Goal: Information Seeking & Learning: Learn about a topic

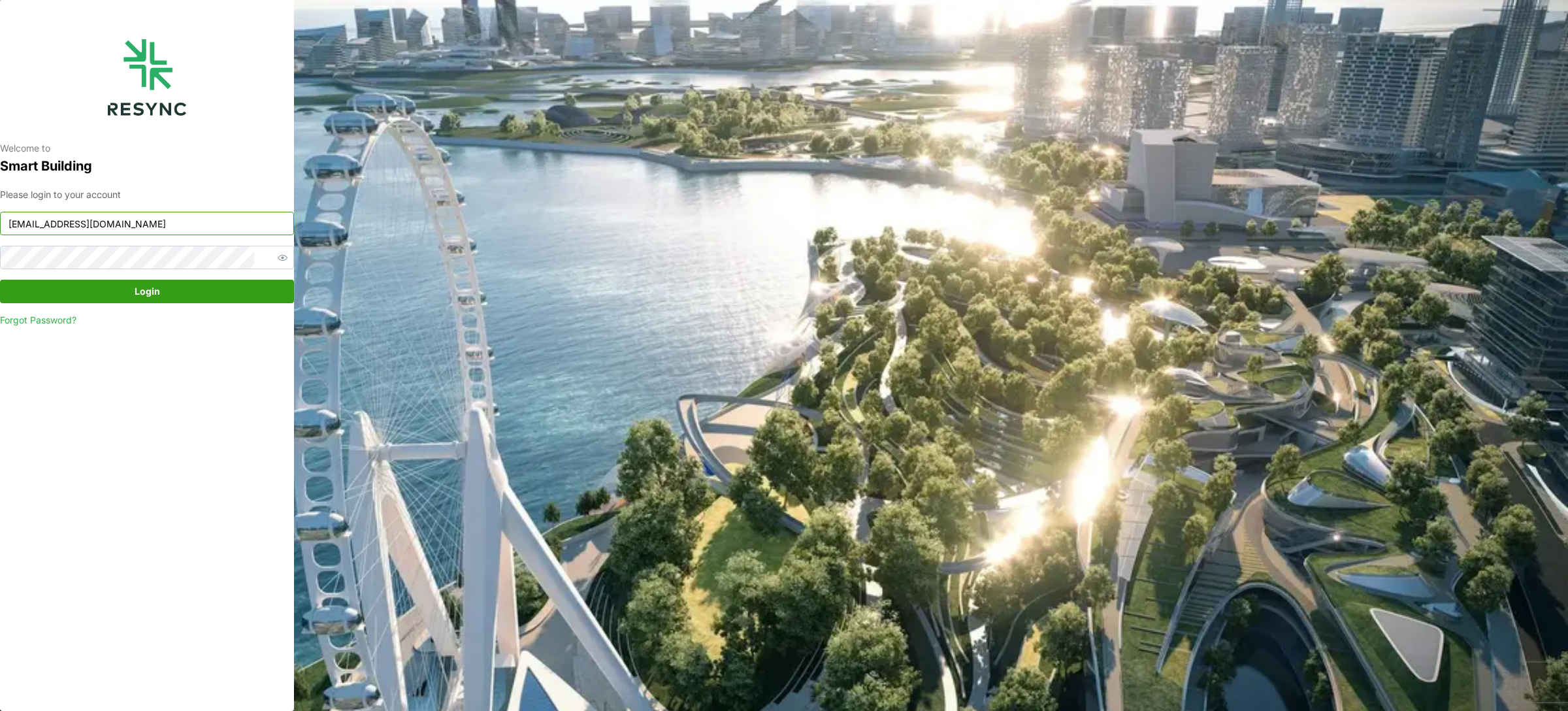
click at [195, 218] on input "[EMAIL_ADDRESS][DOMAIN_NAME]" at bounding box center [147, 223] width 294 height 23
type input "[EMAIL_ADDRESS][DOMAIN_NAME]"
click at [141, 296] on span "Login" at bounding box center [147, 291] width 25 height 22
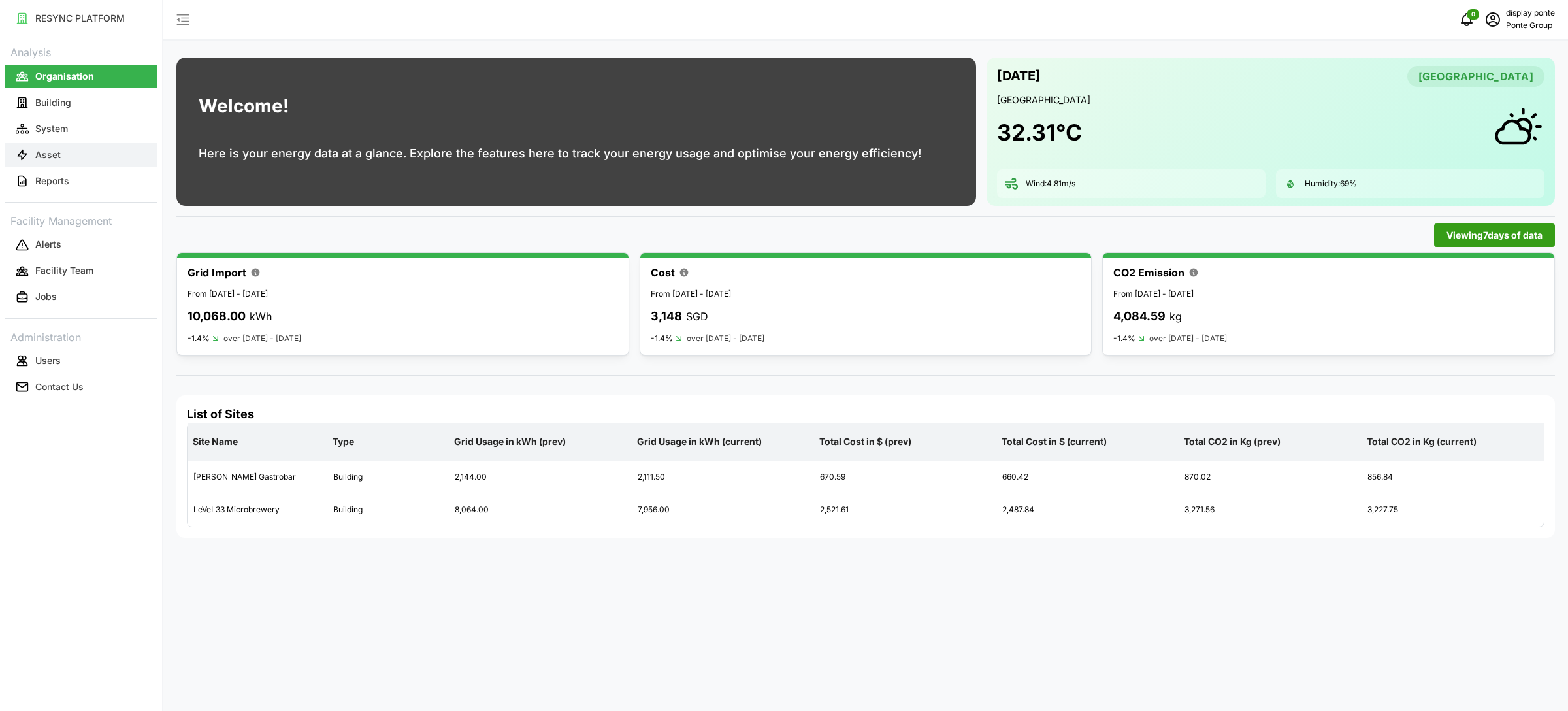
click at [108, 161] on button "Asset" at bounding box center [81, 155] width 152 height 23
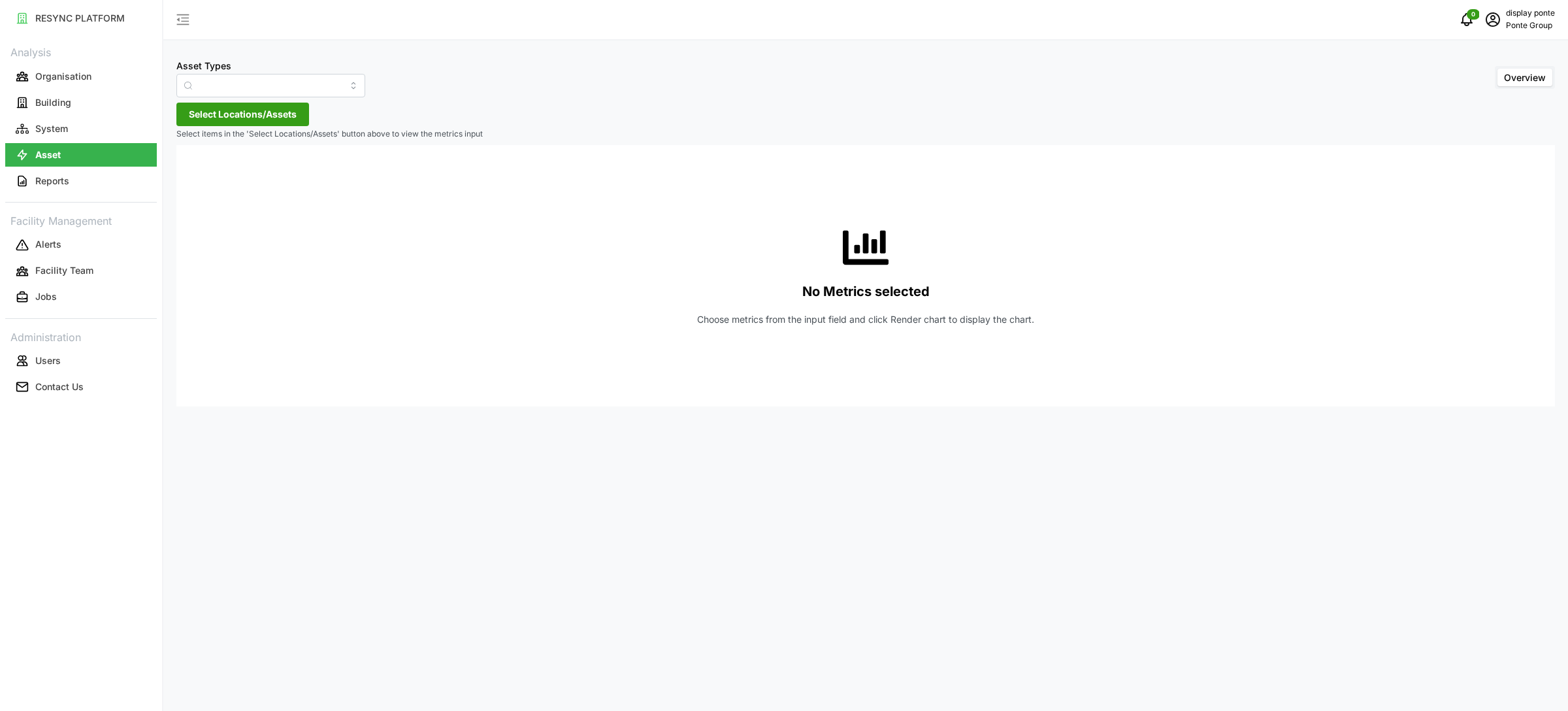
type input "Air Handling Unit"
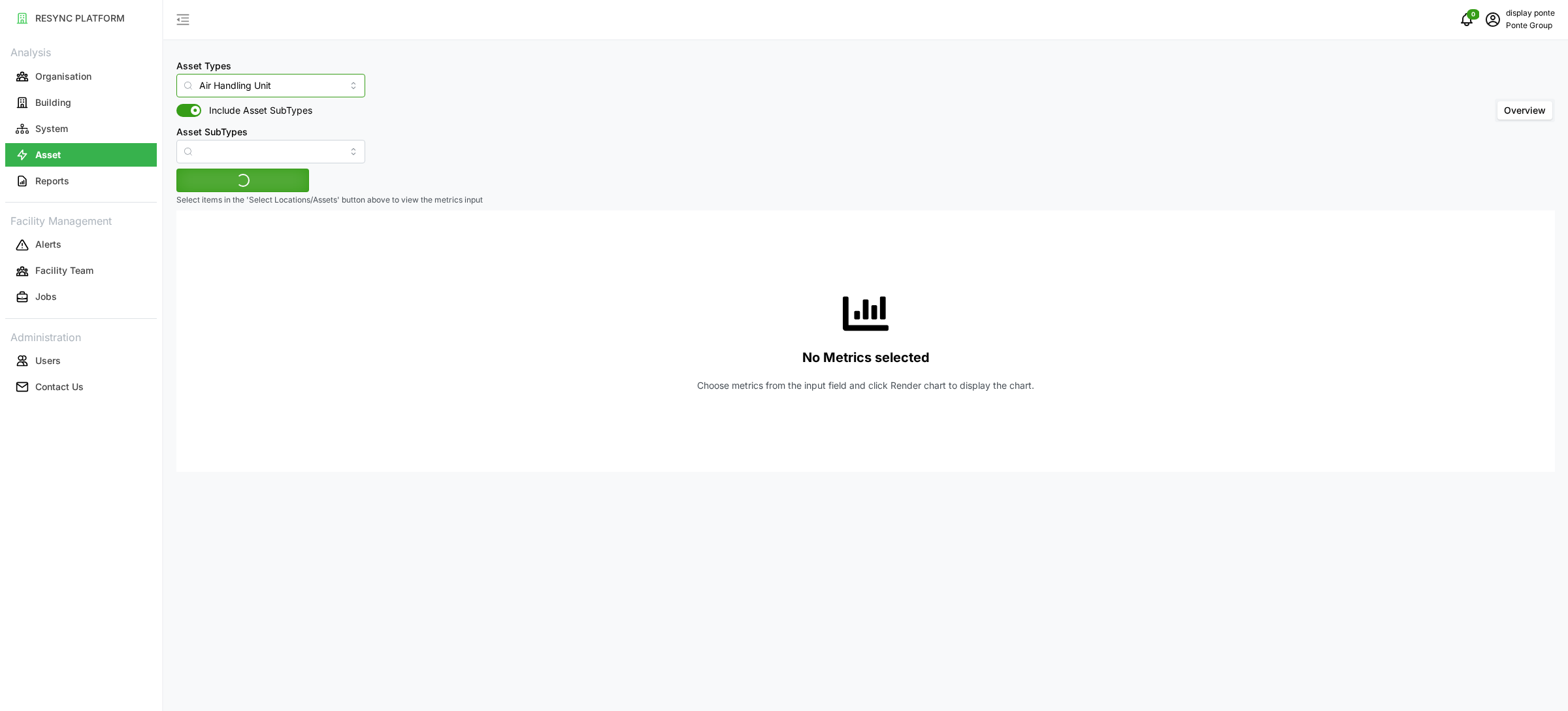
click at [223, 83] on input "Air Handling Unit" at bounding box center [271, 85] width 189 height 23
click at [753, 102] on div "Asset Types Air Handling Unit Include Asset SubTypes Asset SubTypes Overview" at bounding box center [866, 110] width 1379 height 106
click at [312, 188] on div "Asset Types Air Handling Unit Include Asset SubTypes Asset SubTypes Overview Se…" at bounding box center [866, 355] width 1405 height 711
click at [287, 185] on span "Select Locations/Assets" at bounding box center [242, 180] width 108 height 22
click at [247, 241] on span "MBFC" at bounding box center [250, 240] width 26 height 13
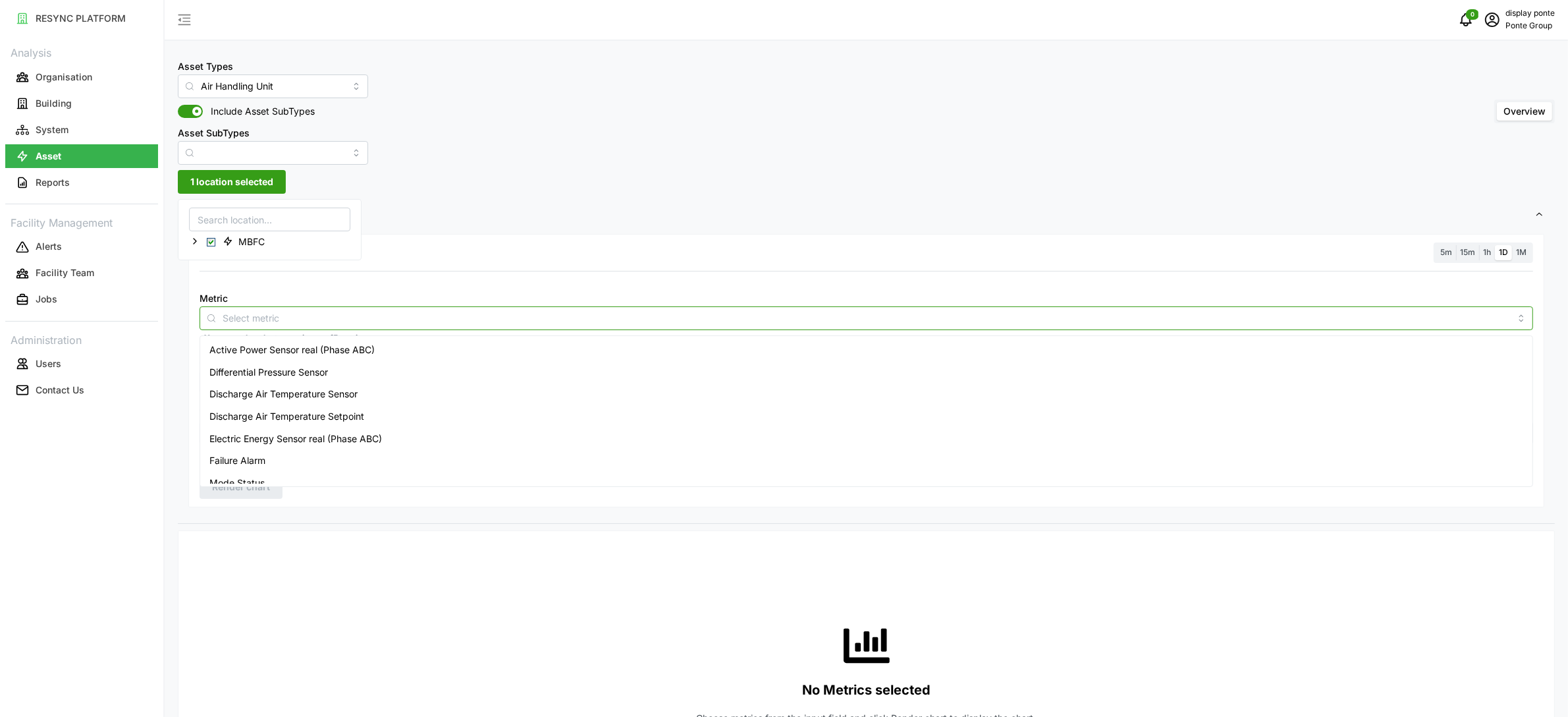
click at [306, 321] on input "Metric" at bounding box center [866, 317] width 1288 height 14
click at [307, 343] on span "Active Power Sensor real (Phase ABC)" at bounding box center [292, 349] width 165 height 14
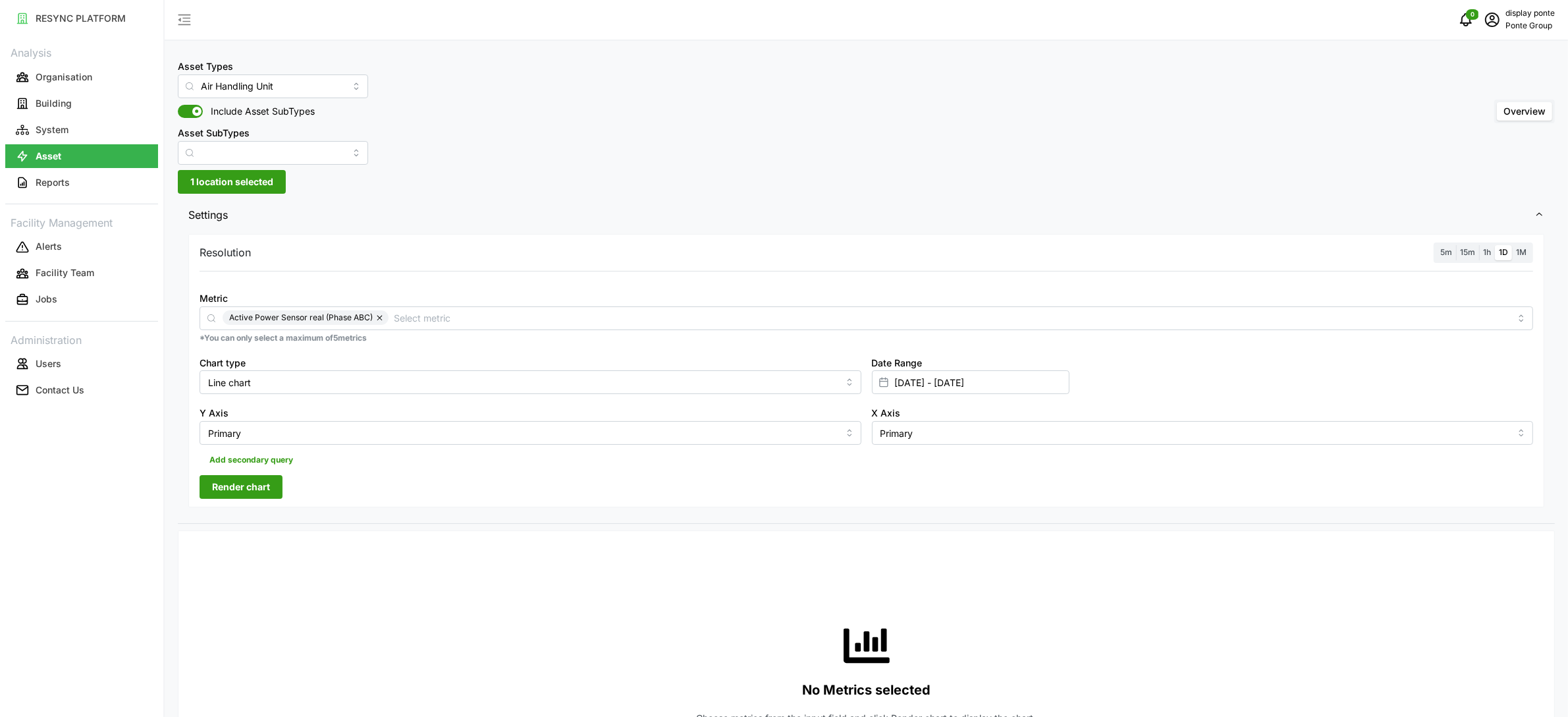
drag, startPoint x: 1236, startPoint y: 254, endPoint x: 1395, endPoint y: 260, distance: 159.1
click at [1238, 254] on div "Resolution 5m 15m 1h 1D 1M" at bounding box center [866, 252] width 1333 height 20
click at [1488, 251] on span "1h" at bounding box center [1487, 252] width 8 height 10
click at [1479, 245] on input "1h" at bounding box center [1479, 245] width 0 height 0
click at [955, 387] on input "22 Sep 2025 - 23 Sep 2025" at bounding box center [970, 382] width 198 height 24
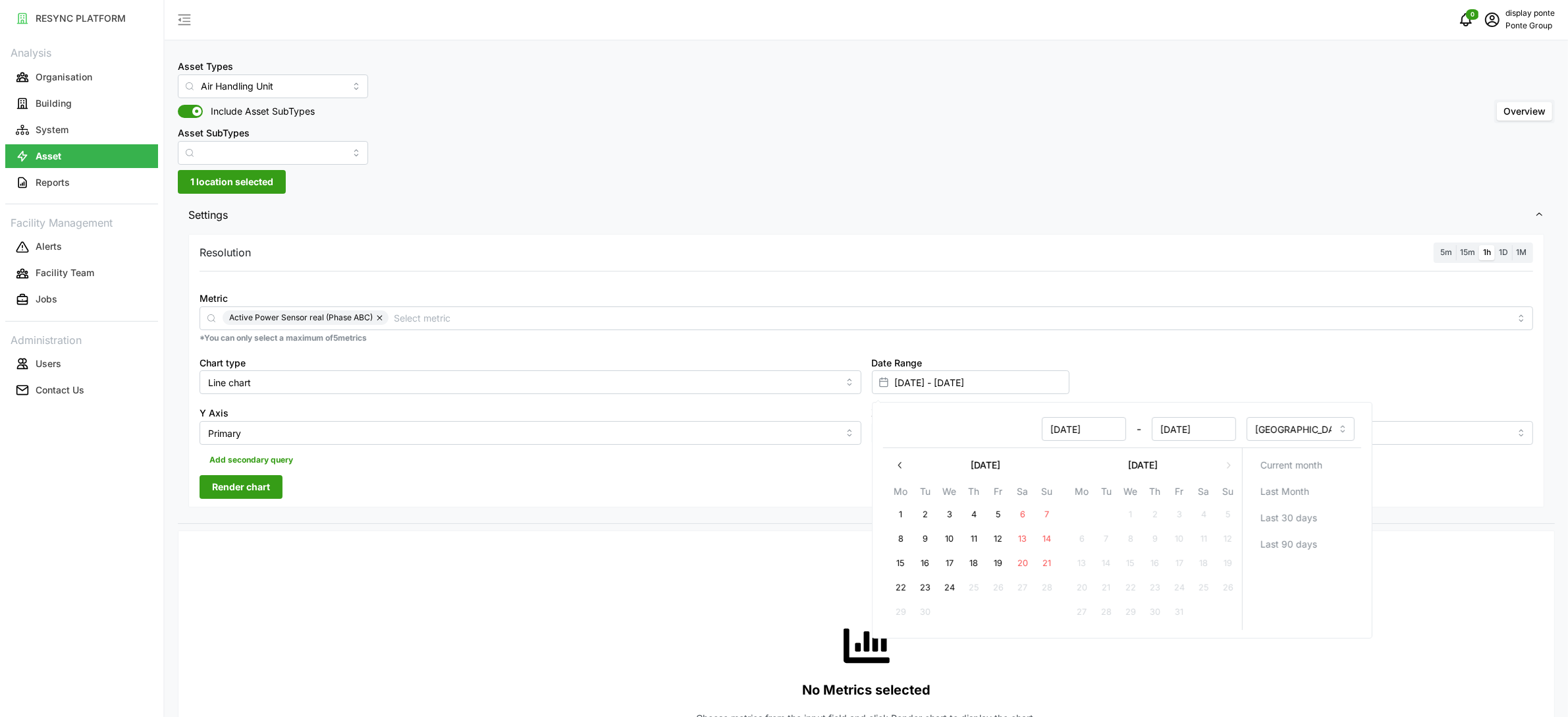
click at [896, 590] on button "22" at bounding box center [900, 587] width 24 height 24
click at [951, 591] on button "24" at bounding box center [948, 587] width 24 height 24
type input "22 Sep 2025 - 24 Sep 2025"
type input "24 Sep 2025"
click at [346, 471] on div "Resolution 5m 15m 1h 1D 1M Metric Active Power Sensor real (Phase ABC) *You can…" at bounding box center [866, 370] width 1356 height 273
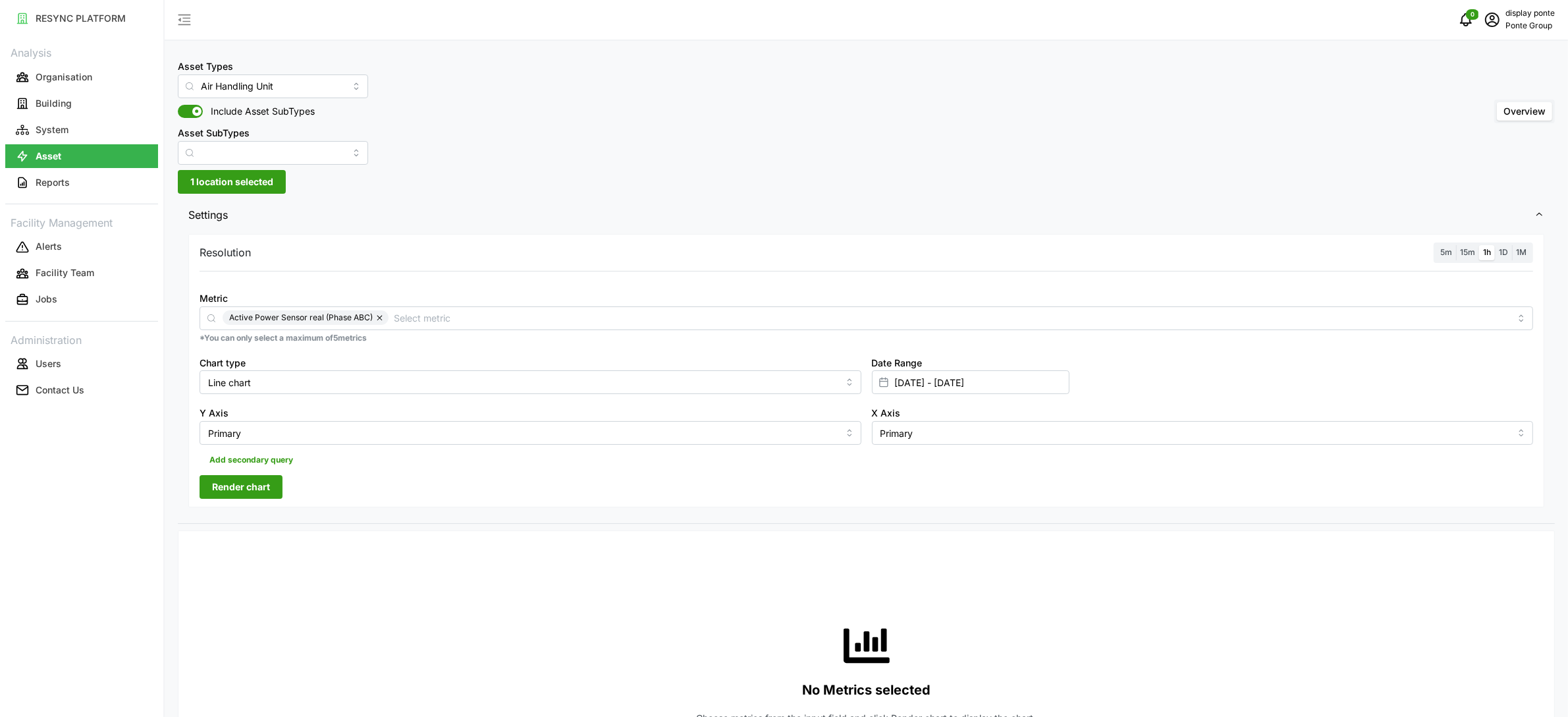
click at [264, 485] on span "Render chart" at bounding box center [241, 486] width 58 height 22
click at [379, 320] on button "button" at bounding box center [380, 317] width 16 height 14
click at [284, 137] on div "Asset SubTypes" at bounding box center [273, 145] width 190 height 40
click at [286, 150] on input "Asset SubTypes" at bounding box center [273, 152] width 190 height 24
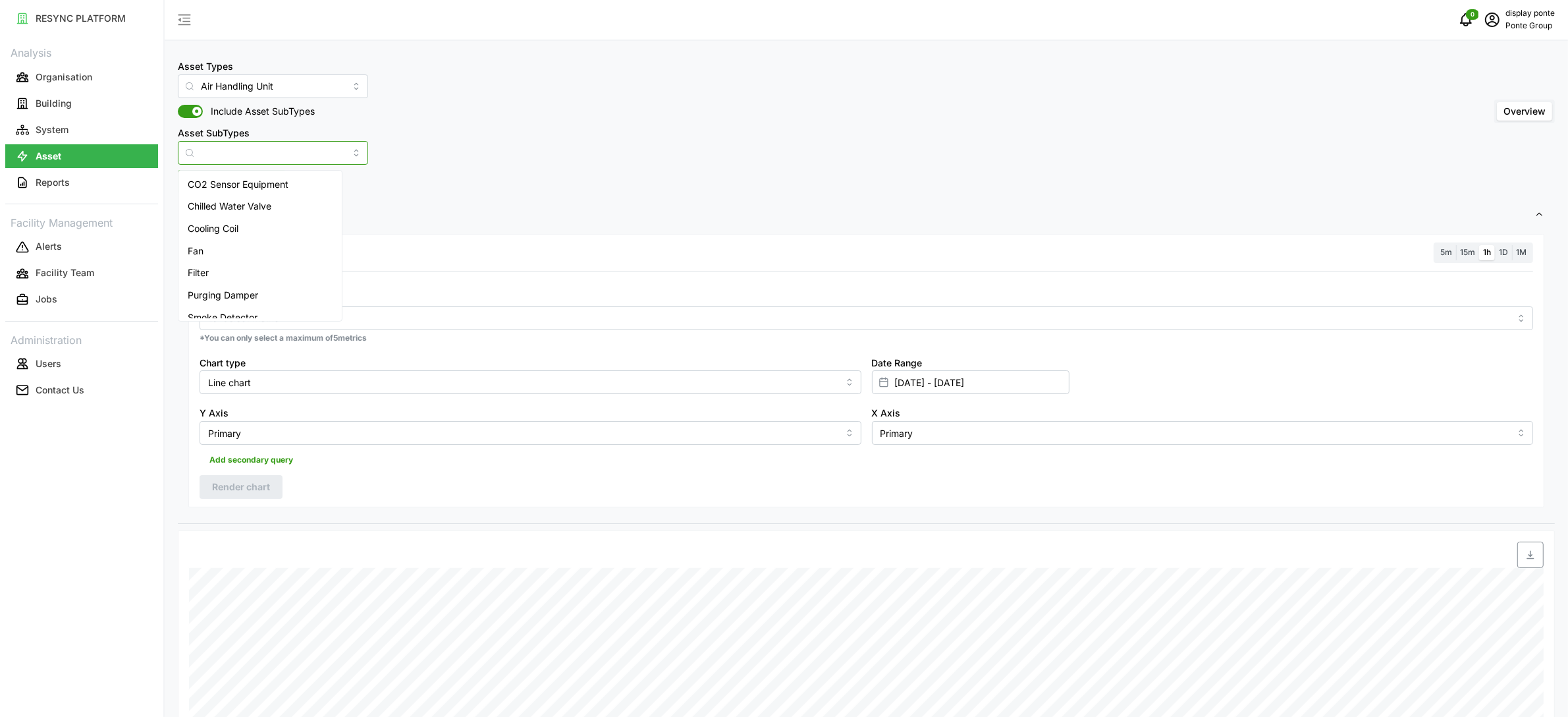
click at [268, 198] on div "Chilled Water Valve" at bounding box center [260, 206] width 158 height 22
type input "Chilled Water Valve"
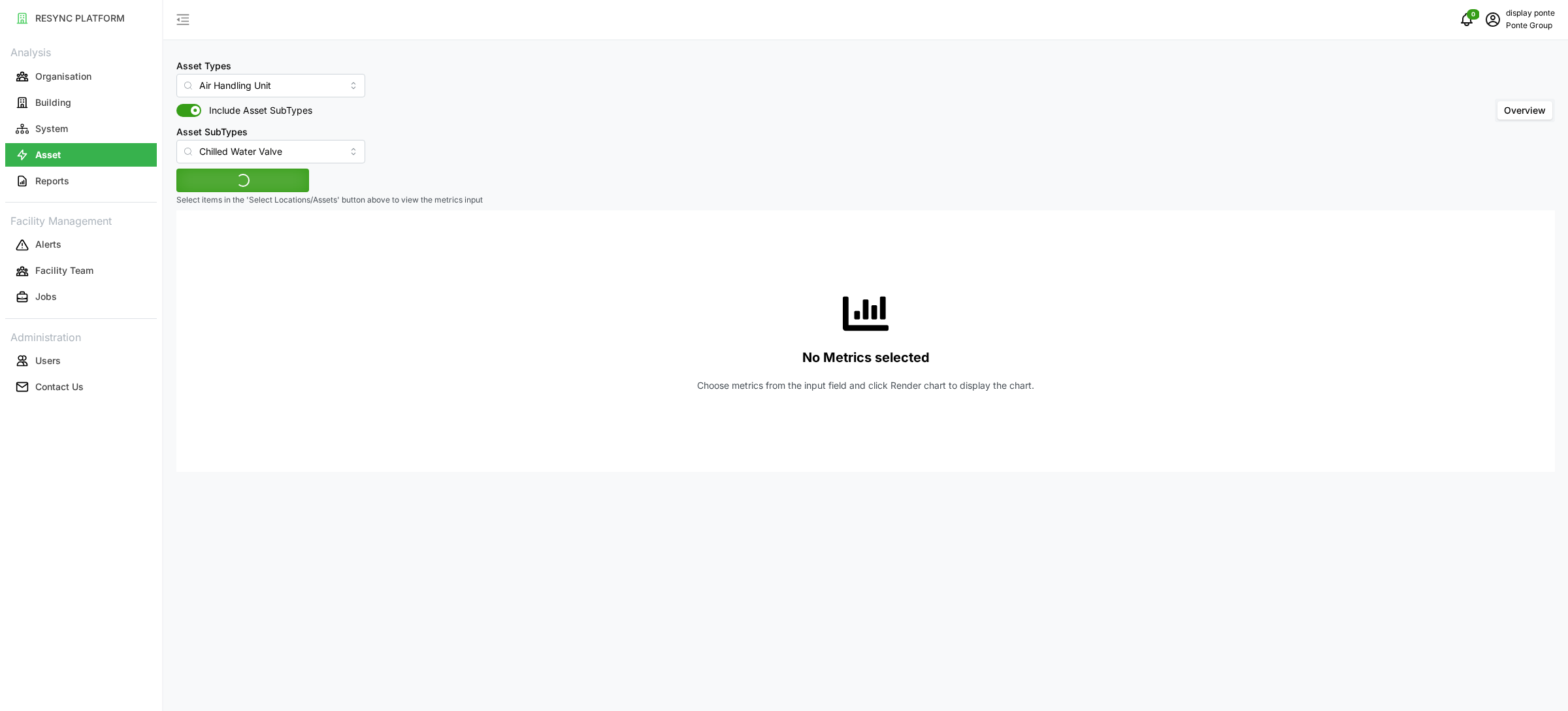
click at [294, 316] on div "No Metrics selected Choose metrics from the input field and click Render chart …" at bounding box center [866, 341] width 1358 height 262
click at [203, 164] on div "Asset Types Air Handling Unit Include Asset SubTypes Asset SubTypes Chilled Wat…" at bounding box center [866, 355] width 1405 height 711
click at [208, 183] on span "Select Locations/Assets" at bounding box center [242, 180] width 108 height 22
click at [213, 240] on span "Select MBFC" at bounding box center [209, 240] width 9 height 9
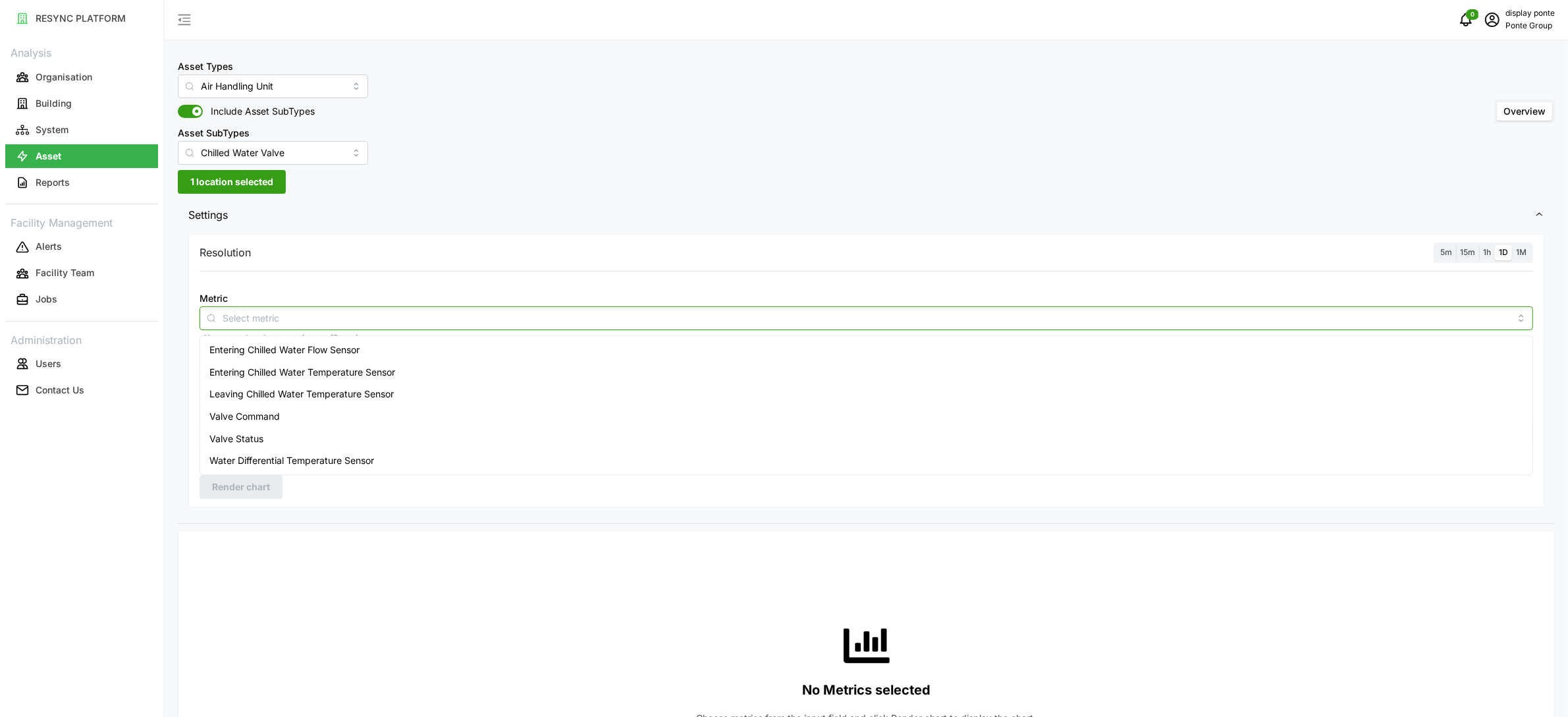
click at [400, 306] on div at bounding box center [866, 318] width 1333 height 24
click at [396, 359] on div "Entering Chilled Water Flow Sensor" at bounding box center [866, 349] width 1327 height 22
click at [1490, 254] on span "1h" at bounding box center [1487, 252] width 8 height 10
click at [1479, 245] on input "1h" at bounding box center [1479, 245] width 0 height 0
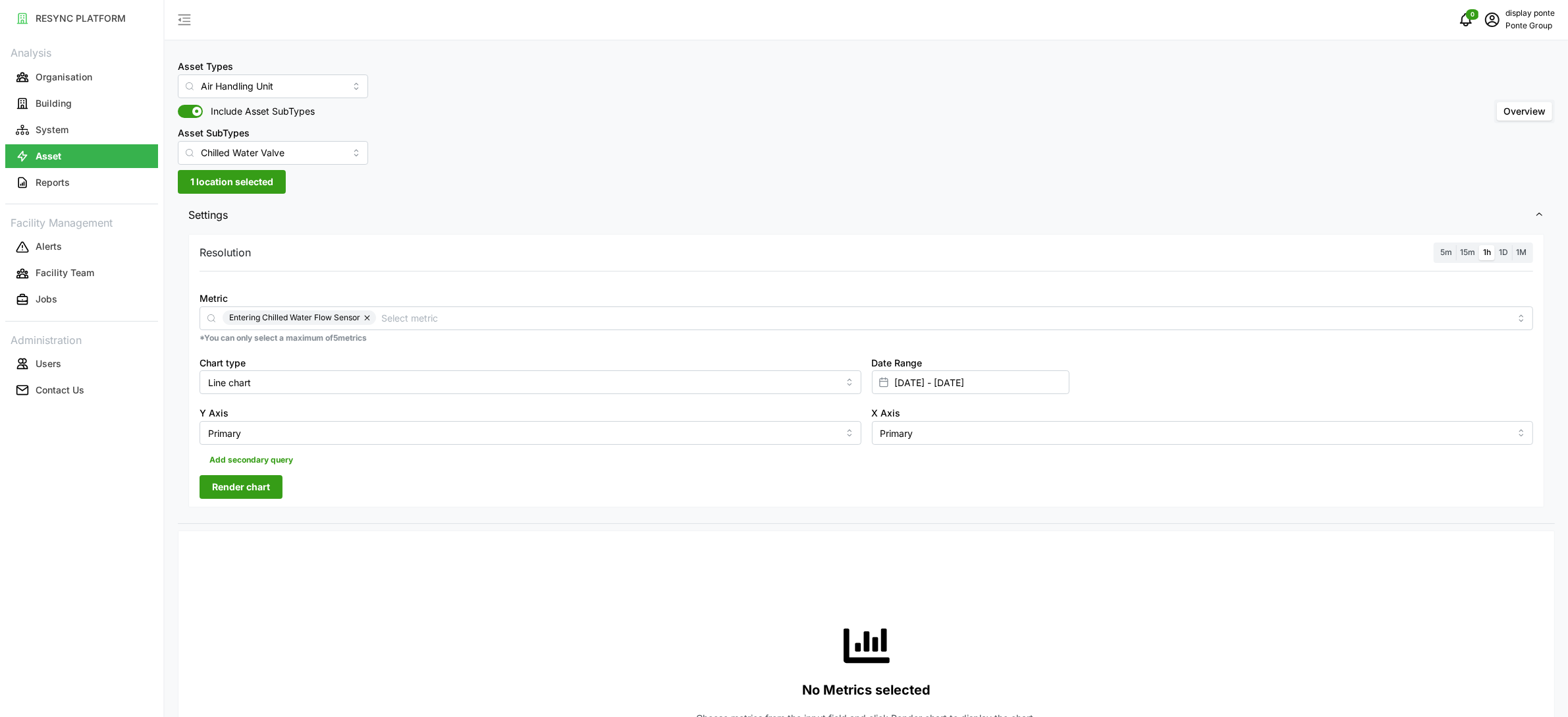
click at [274, 492] on button "Render chart" at bounding box center [241, 486] width 83 height 24
click at [279, 90] on input "Air Handling Unit" at bounding box center [273, 86] width 190 height 24
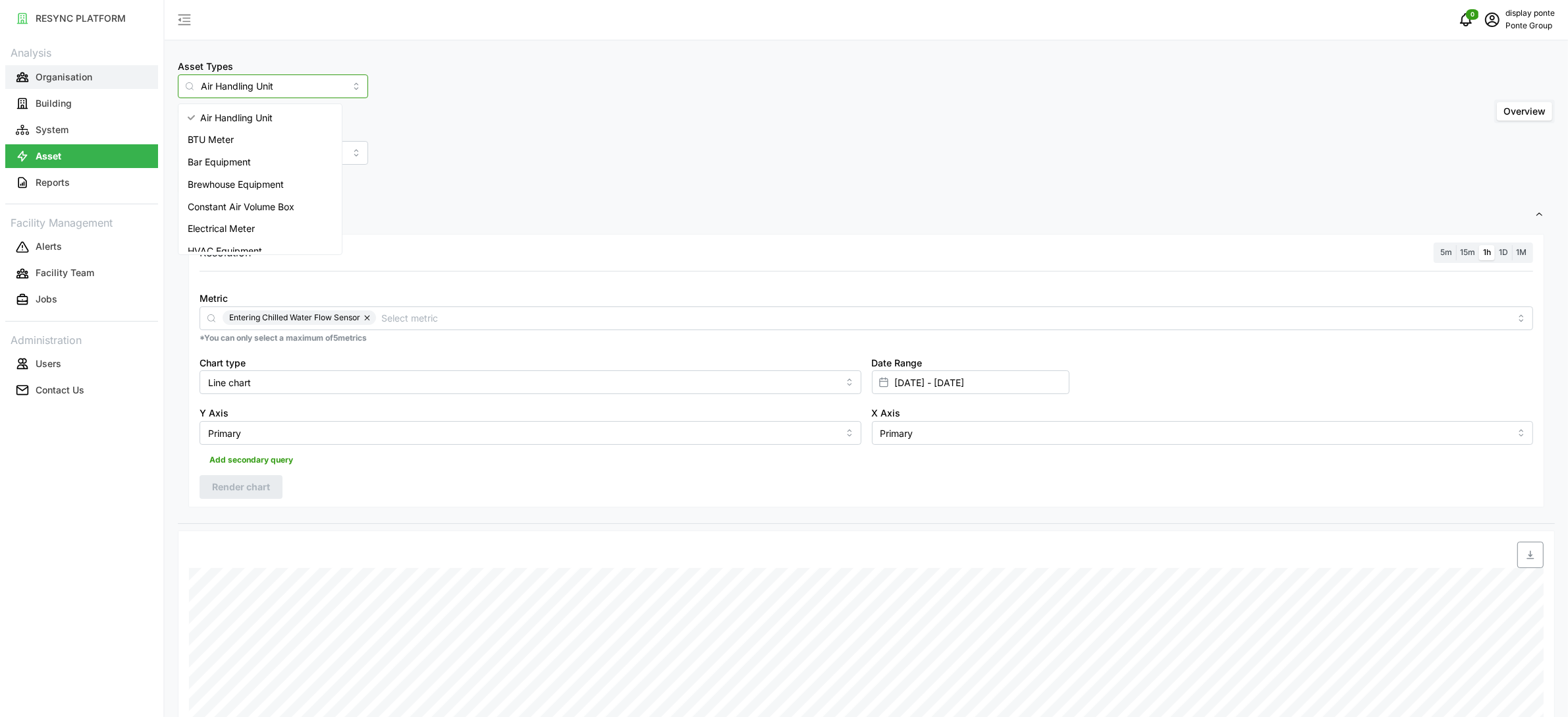
drag, startPoint x: 279, startPoint y: 90, endPoint x: 58, endPoint y: 86, distance: 221.0
click at [58, 86] on div "RESYNC PLATFORM Analysis Organisation Building System Asset Reports Facility Ma…" at bounding box center [784, 358] width 1568 height 717
click at [210, 132] on span "Variable Air Volume Box" at bounding box center [239, 139] width 102 height 14
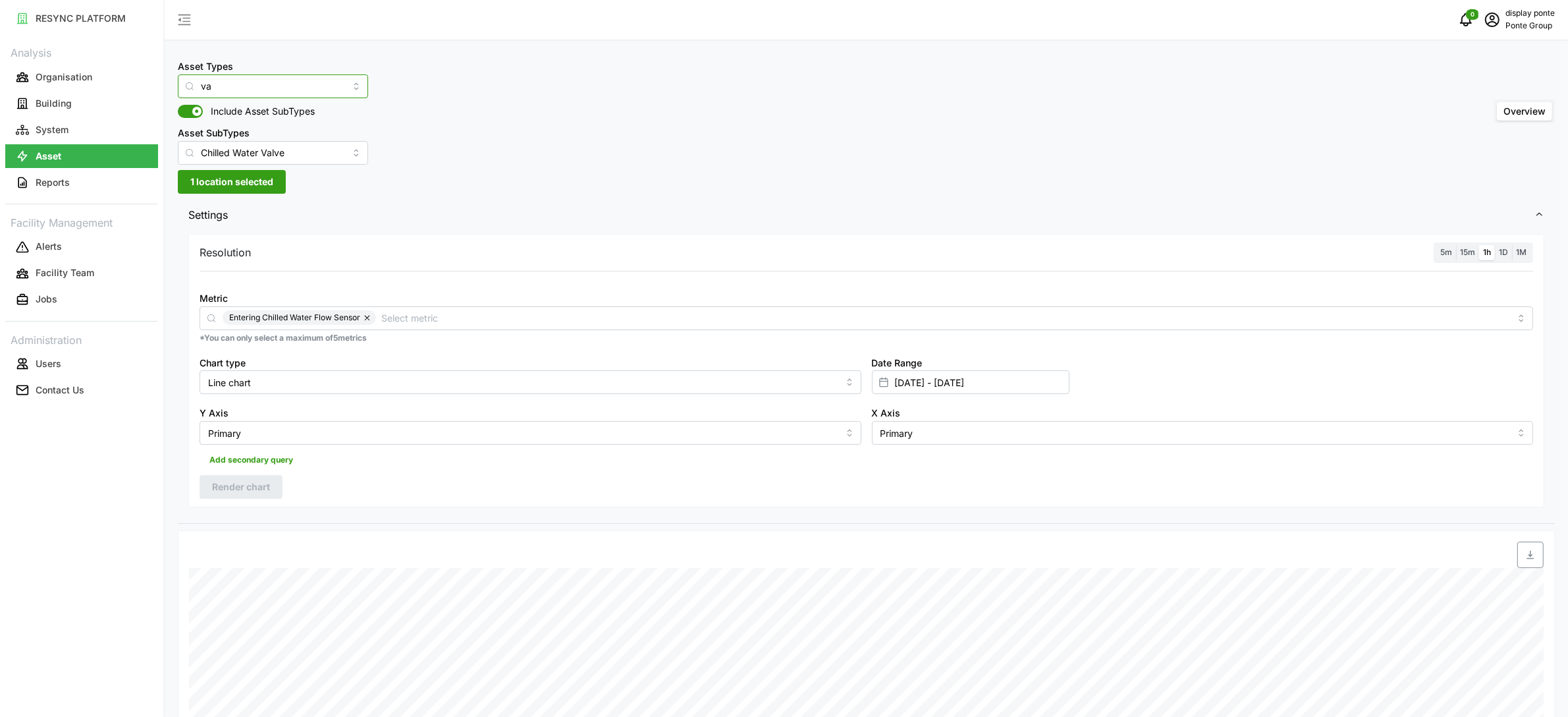
type input "Variable Air Volume Box"
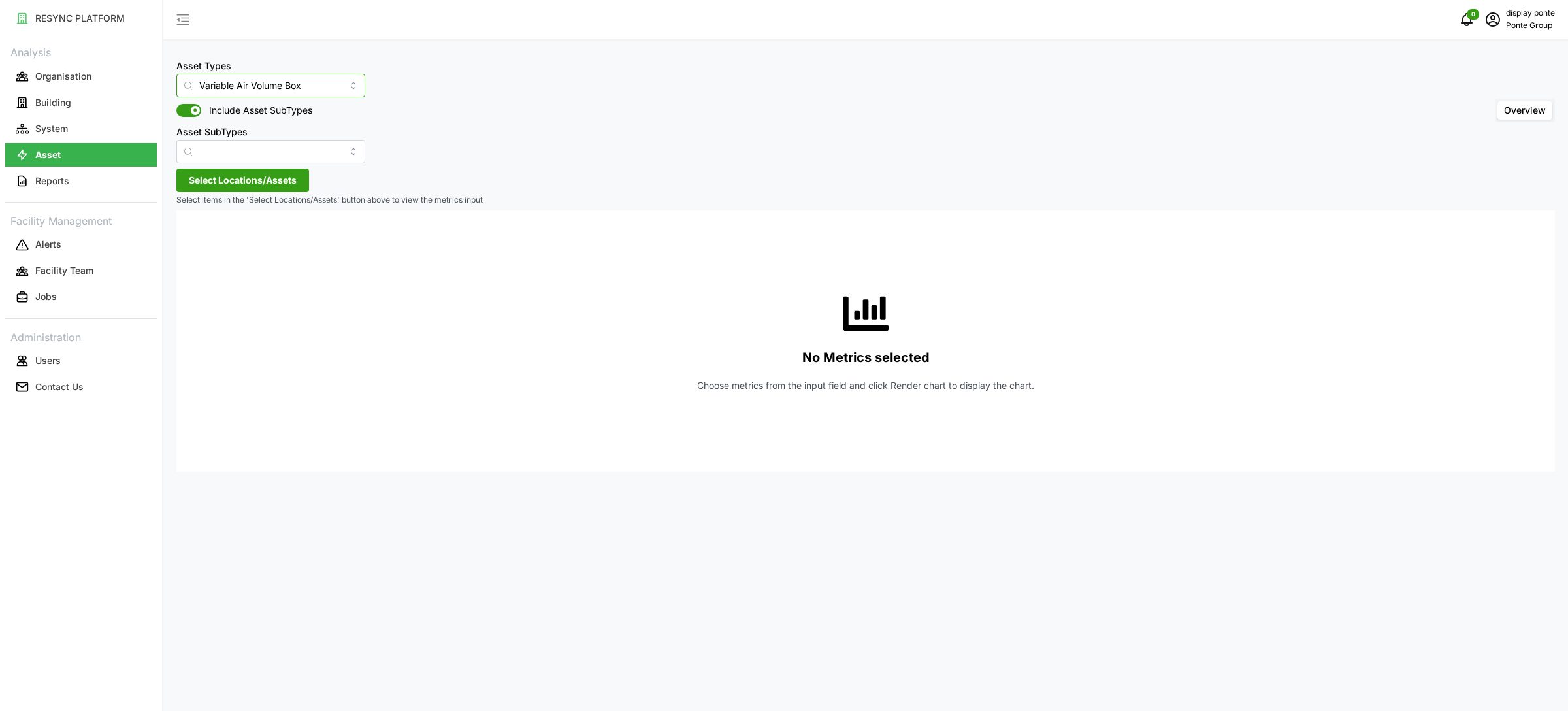
type input "Variable Air Volume Box"
click at [237, 155] on input "Asset SubTypes" at bounding box center [271, 151] width 189 height 23
click at [238, 186] on span "Supply Damper" at bounding box center [219, 183] width 67 height 14
type input "Supply Damper"
click at [213, 183] on span "Select Locations/Assets" at bounding box center [242, 180] width 108 height 22
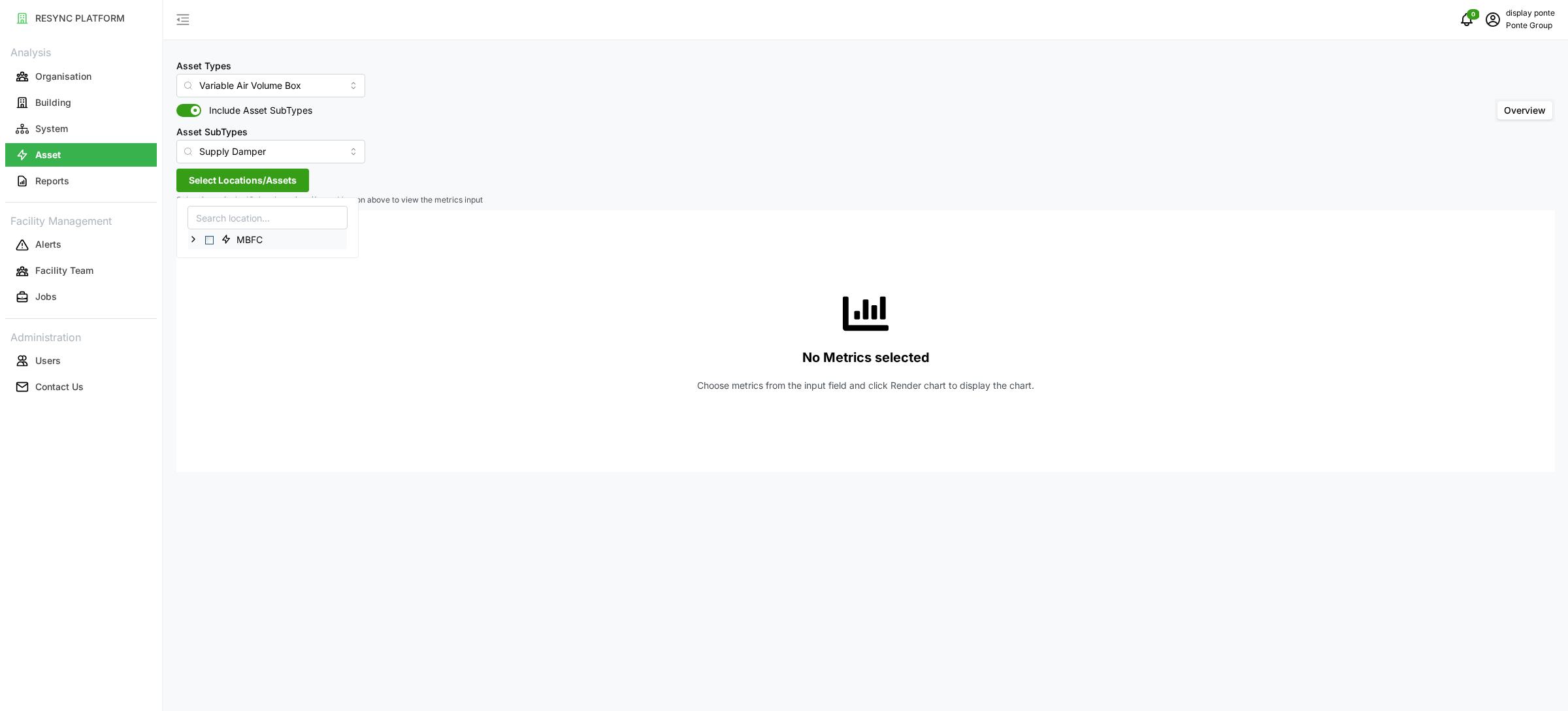
click at [212, 240] on span "Select MBFC" at bounding box center [209, 240] width 9 height 9
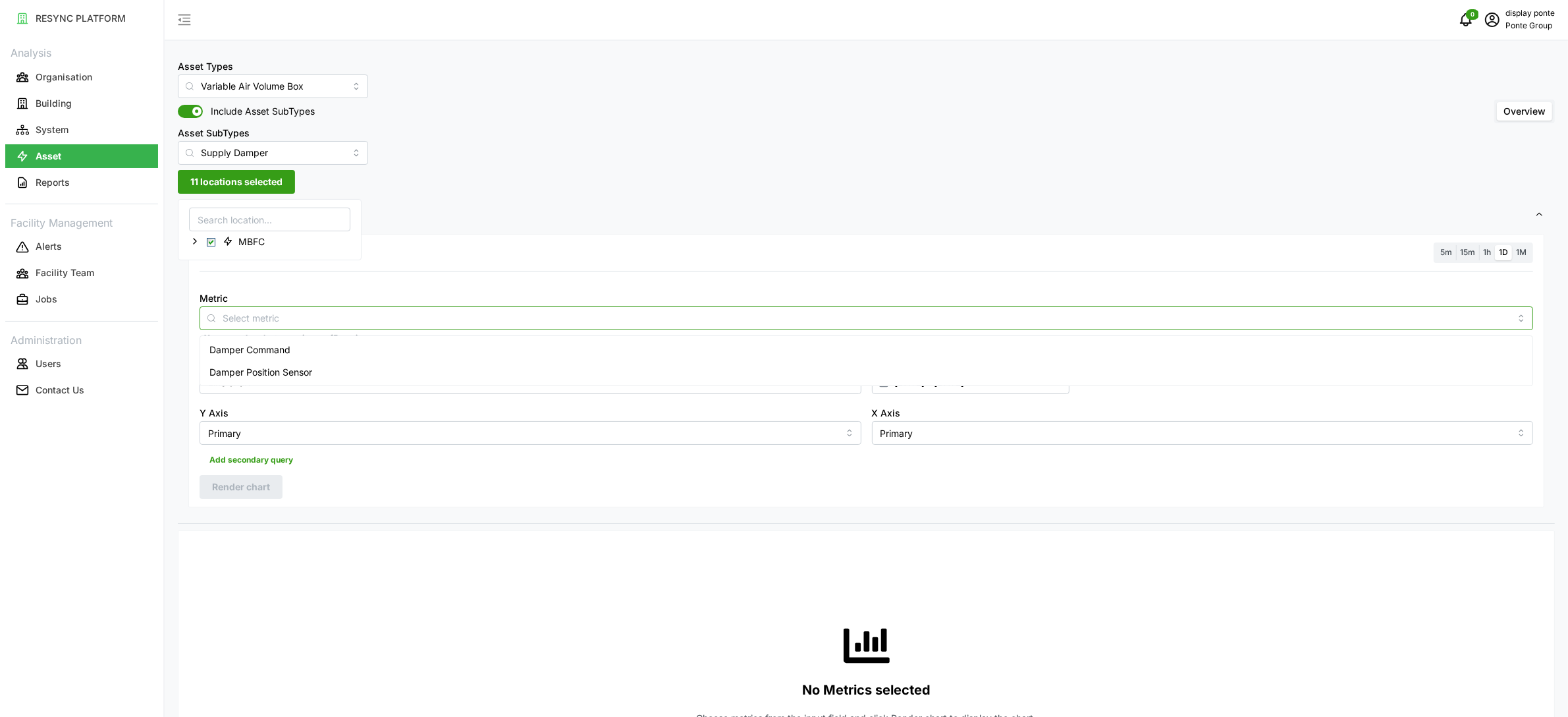
click at [460, 324] on input "Metric" at bounding box center [866, 317] width 1288 height 14
click at [445, 348] on div "Damper Command" at bounding box center [866, 349] width 1327 height 22
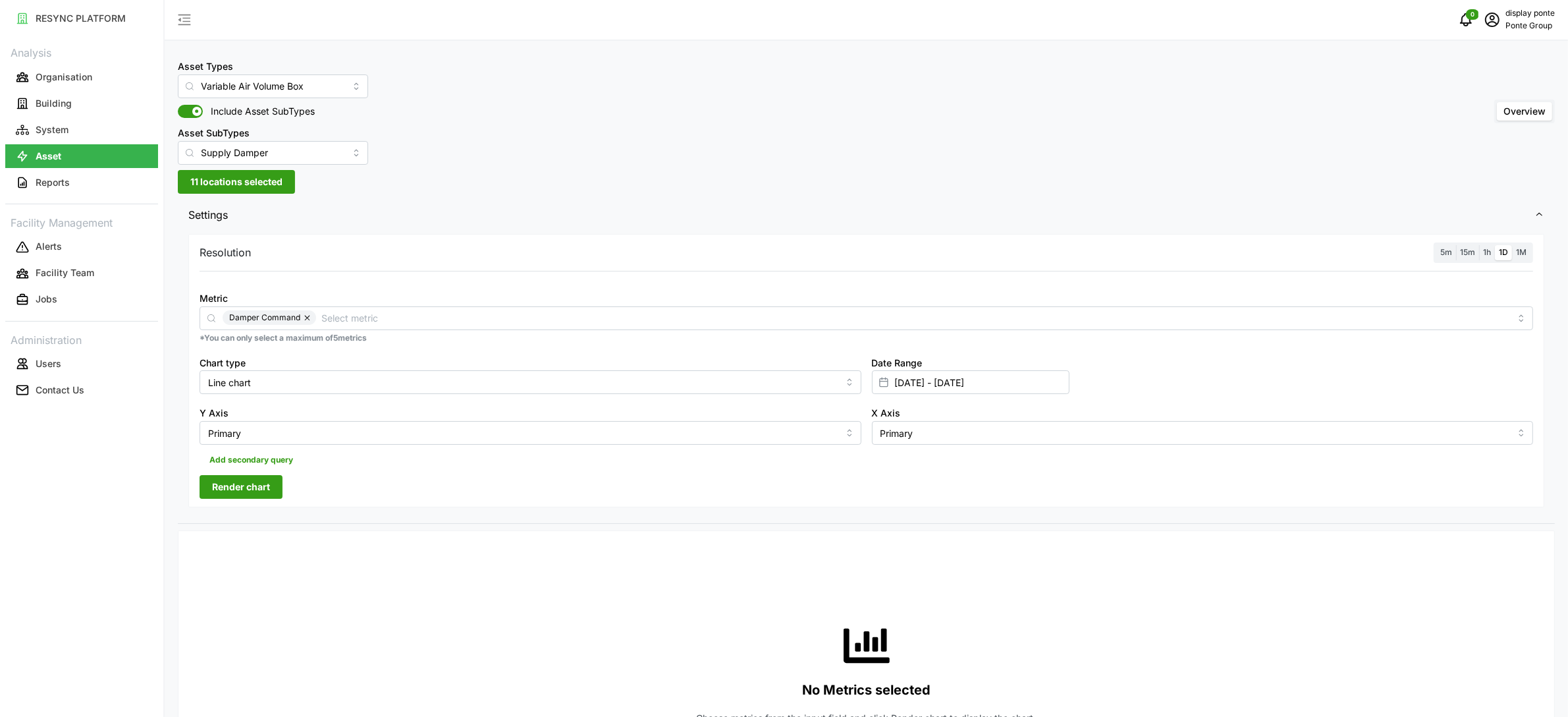
click at [1490, 249] on span "1h" at bounding box center [1487, 252] width 8 height 10
click at [1479, 245] on input "1h" at bounding box center [1479, 245] width 0 height 0
click at [264, 488] on span "Render chart" at bounding box center [241, 486] width 58 height 22
